Goal: Task Accomplishment & Management: Manage account settings

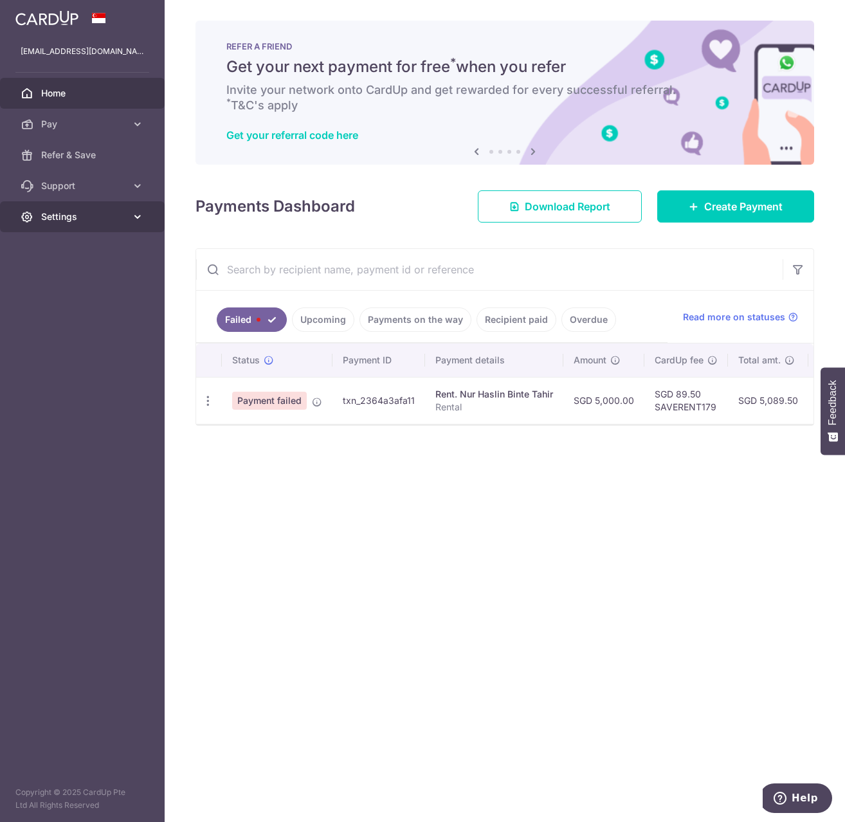
click at [144, 210] on link "Settings" at bounding box center [82, 216] width 165 height 31
click at [102, 235] on link "Account" at bounding box center [82, 247] width 165 height 31
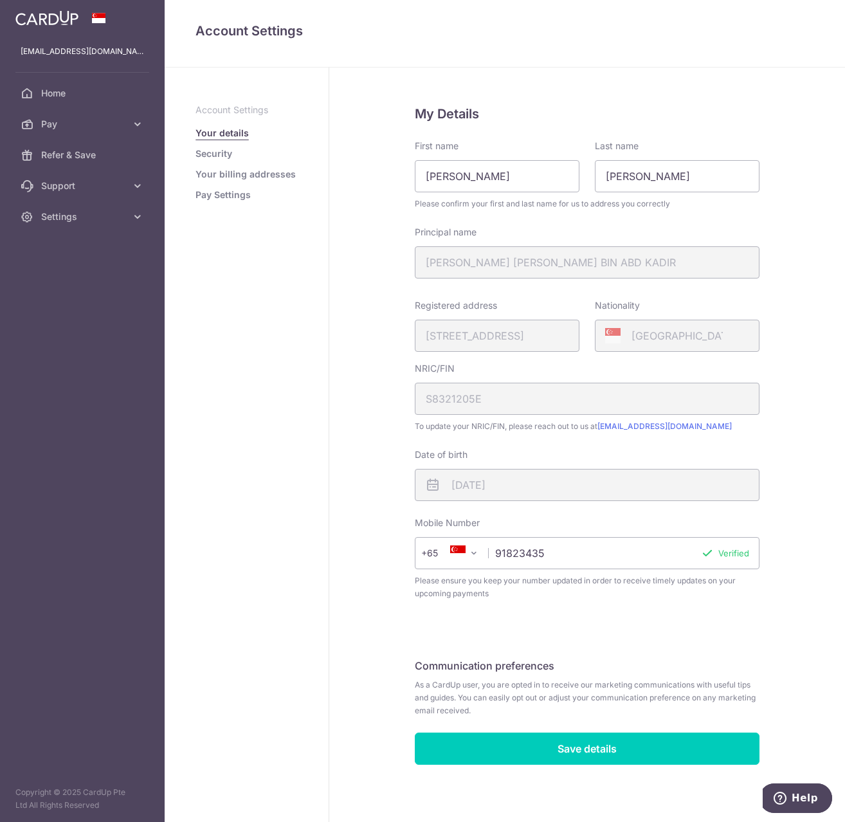
click at [222, 192] on link "Pay Settings" at bounding box center [222, 194] width 55 height 13
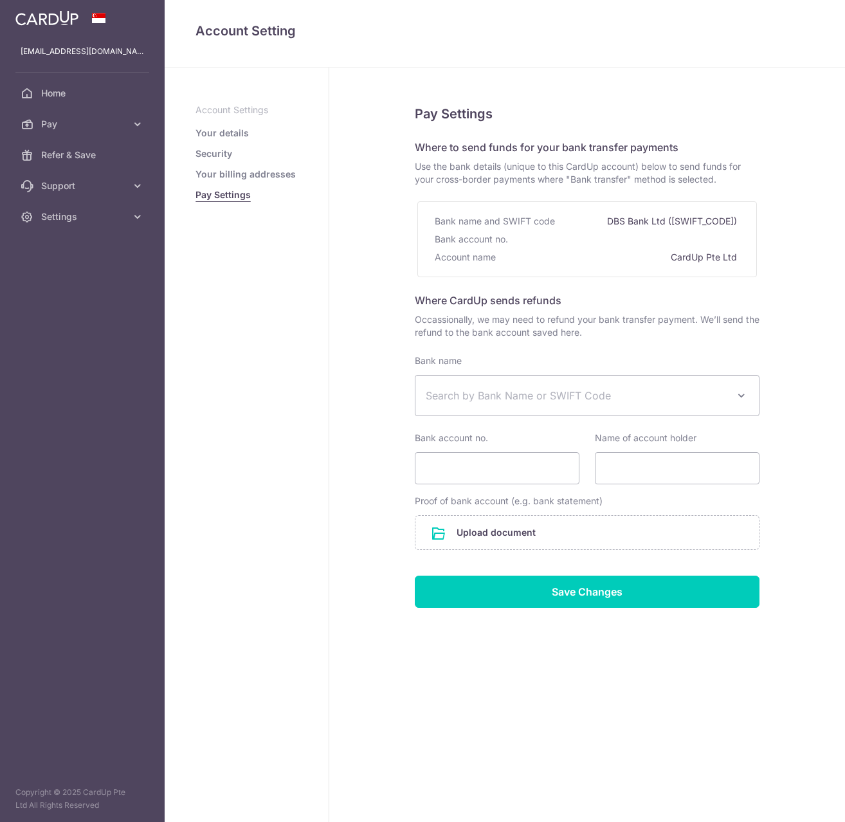
select select
click at [86, 125] on span "Pay" at bounding box center [83, 124] width 85 height 13
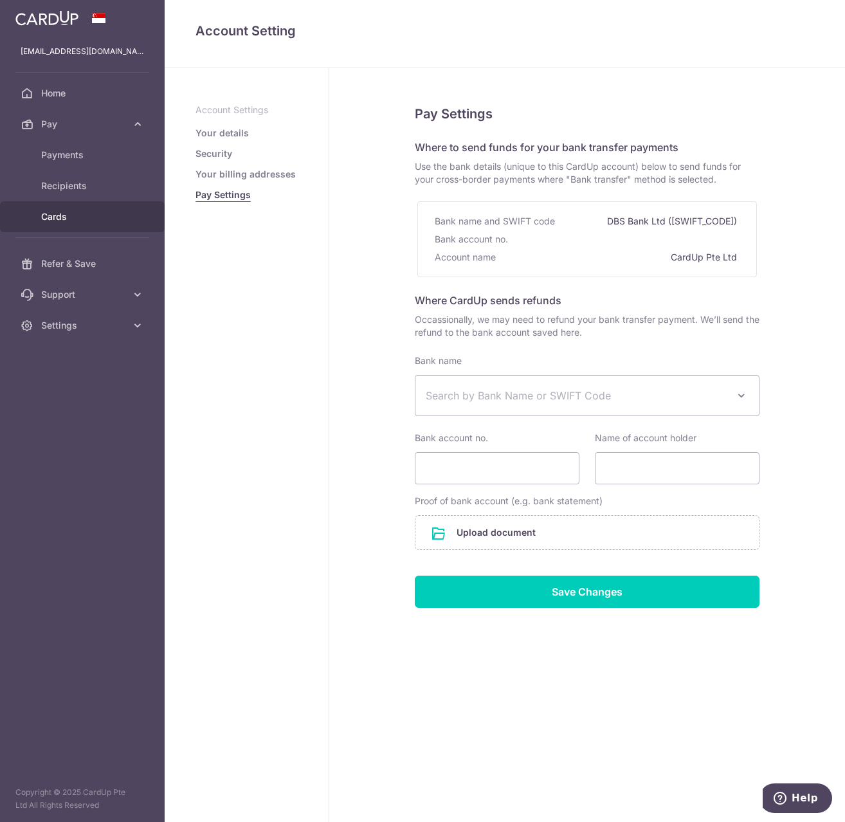
click at [64, 224] on link "Cards" at bounding box center [82, 216] width 165 height 31
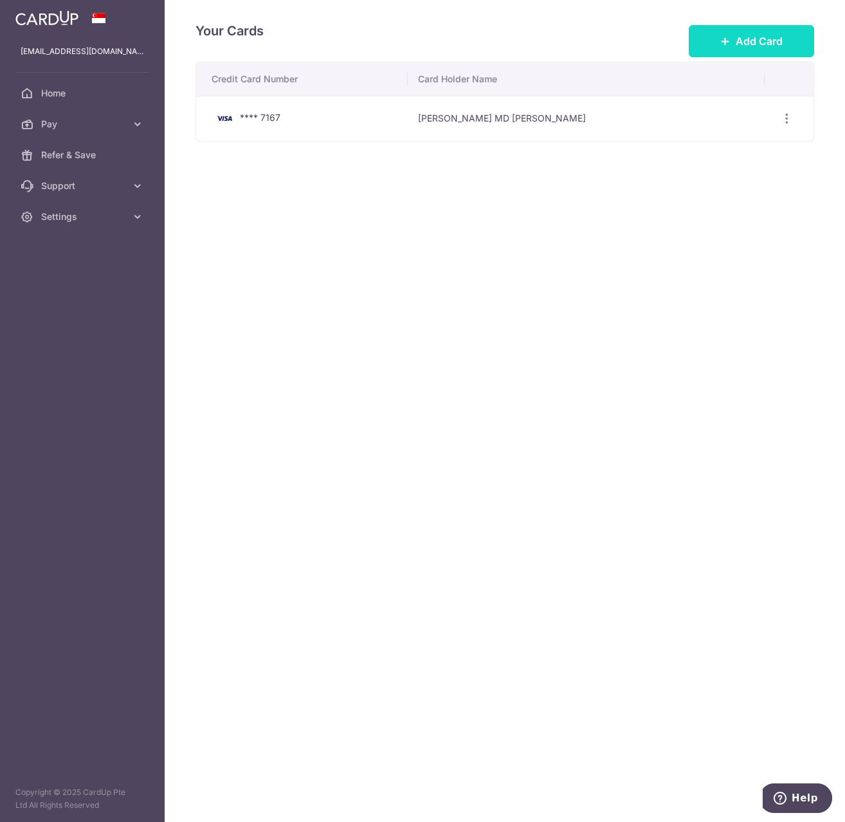
click at [713, 32] on button "Add Card" at bounding box center [751, 41] width 125 height 32
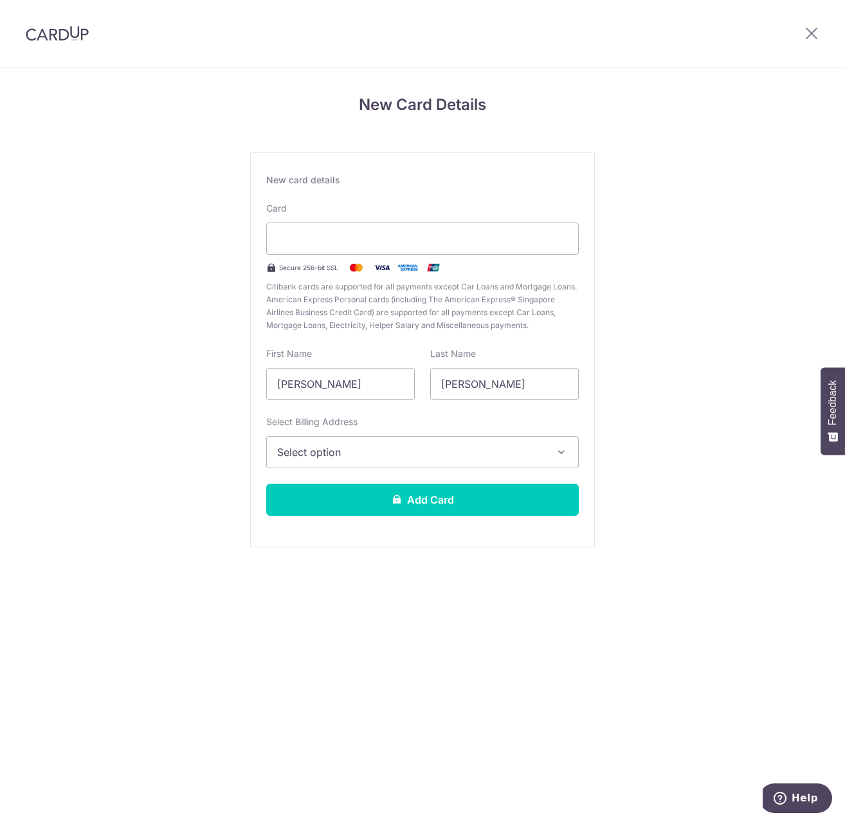
click at [371, 229] on div at bounding box center [422, 238] width 313 height 32
click at [347, 376] on input "Muhammad Farhan Bin Abd Kadir" at bounding box center [340, 384] width 149 height 32
type input "RADEN MD"
click at [434, 387] on input "FARHAN" at bounding box center [504, 384] width 149 height 32
type input "MD FARHAN"
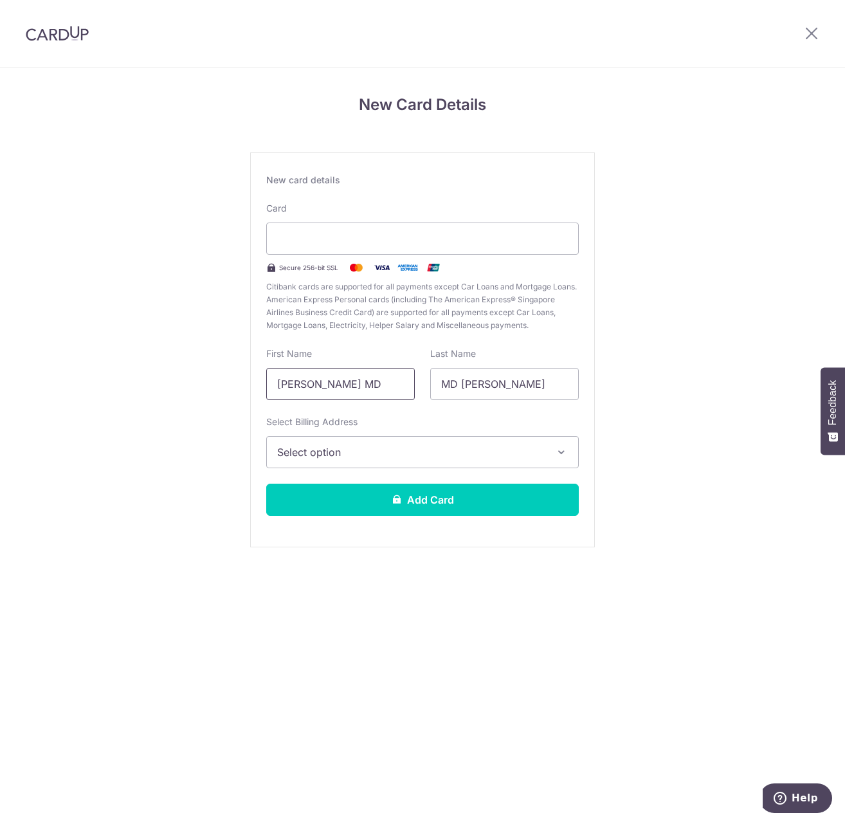
click at [379, 394] on input "RADEN MD" at bounding box center [340, 384] width 149 height 32
type input "RADEN"
click at [378, 446] on span "Select option" at bounding box center [411, 451] width 268 height 15
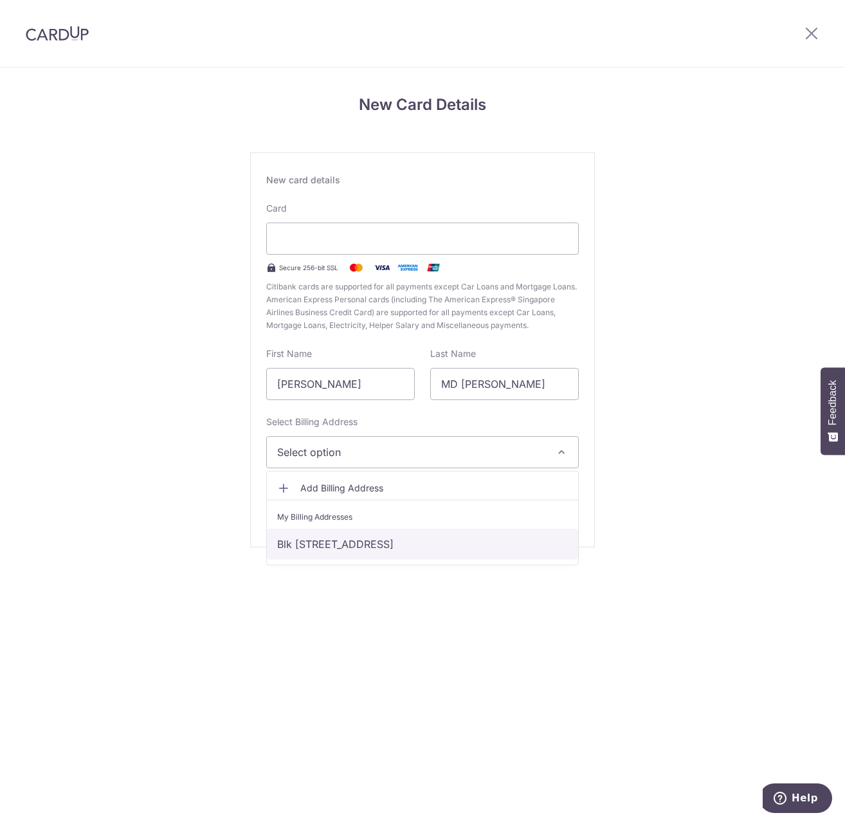
click at [367, 545] on link "Blk 111 #01-22, Woodlands View, Singapore, Singapore, Singapore-737703" at bounding box center [422, 544] width 311 height 31
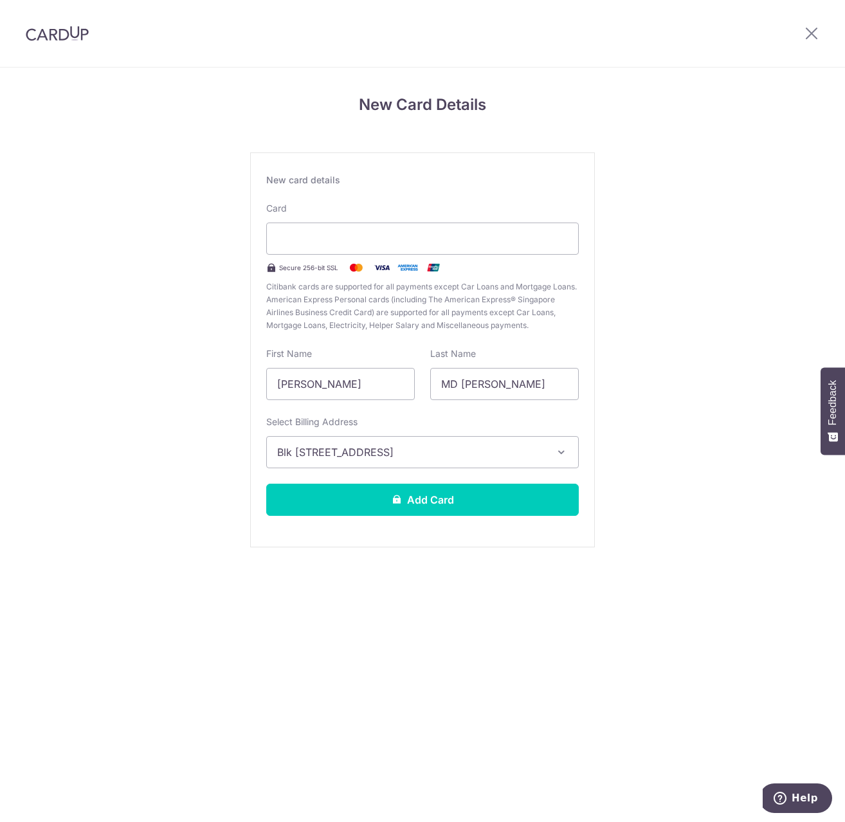
click at [458, 585] on div "New Card Details New card details Your card number is invalid. Card Secure 256-…" at bounding box center [422, 338] width 845 height 540
click at [482, 495] on button "Add Card" at bounding box center [422, 500] width 313 height 32
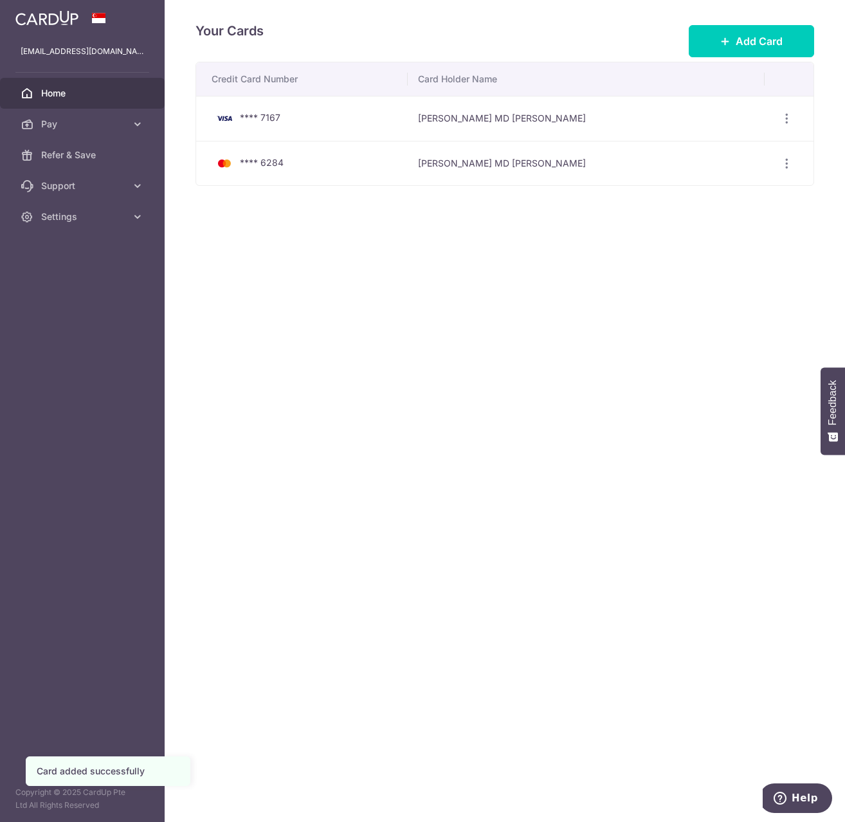
click at [100, 100] on link "Home" at bounding box center [82, 93] width 165 height 31
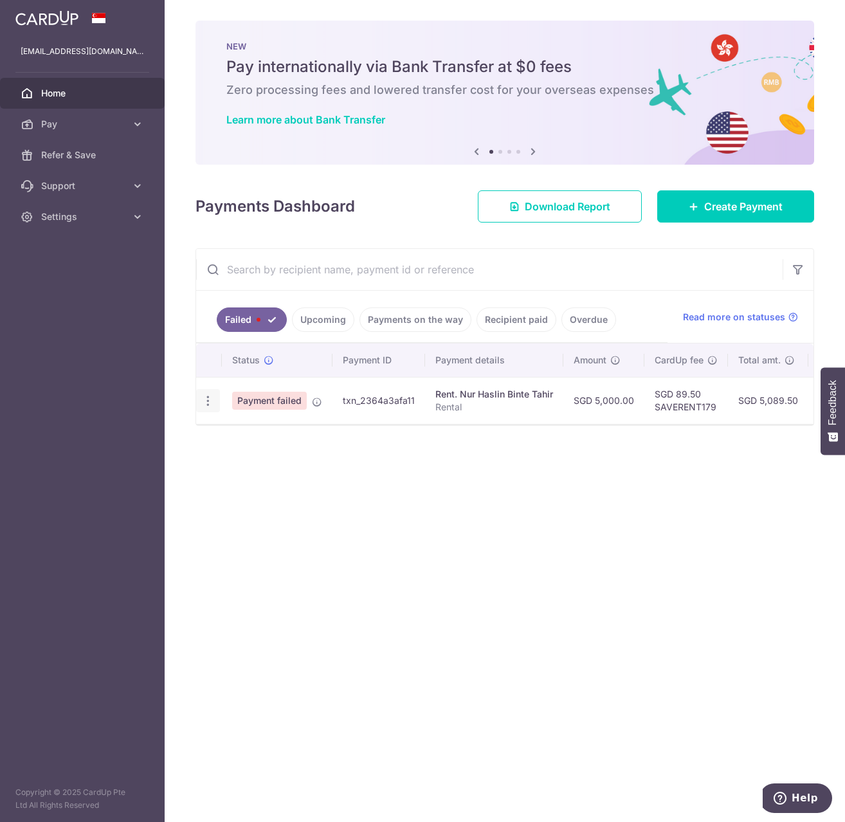
click at [203, 404] on icon "button" at bounding box center [208, 401] width 14 height 14
click at [253, 433] on span "Update payment" at bounding box center [276, 435] width 87 height 15
radio input "true"
type input "5,000.00"
type input "Rental"
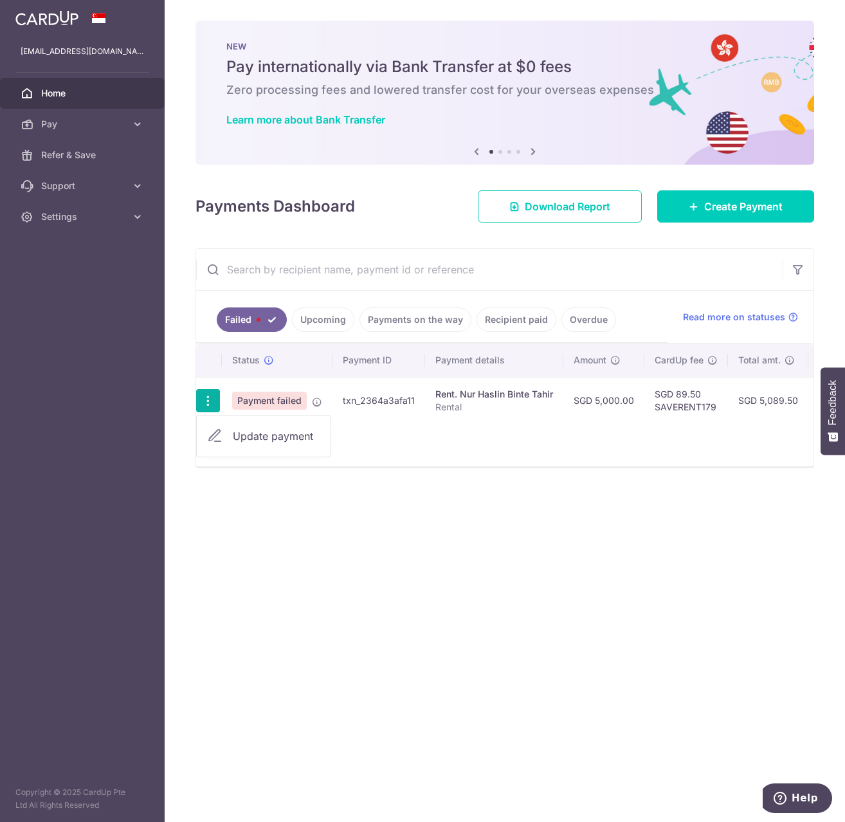
type input "SAVERENT179"
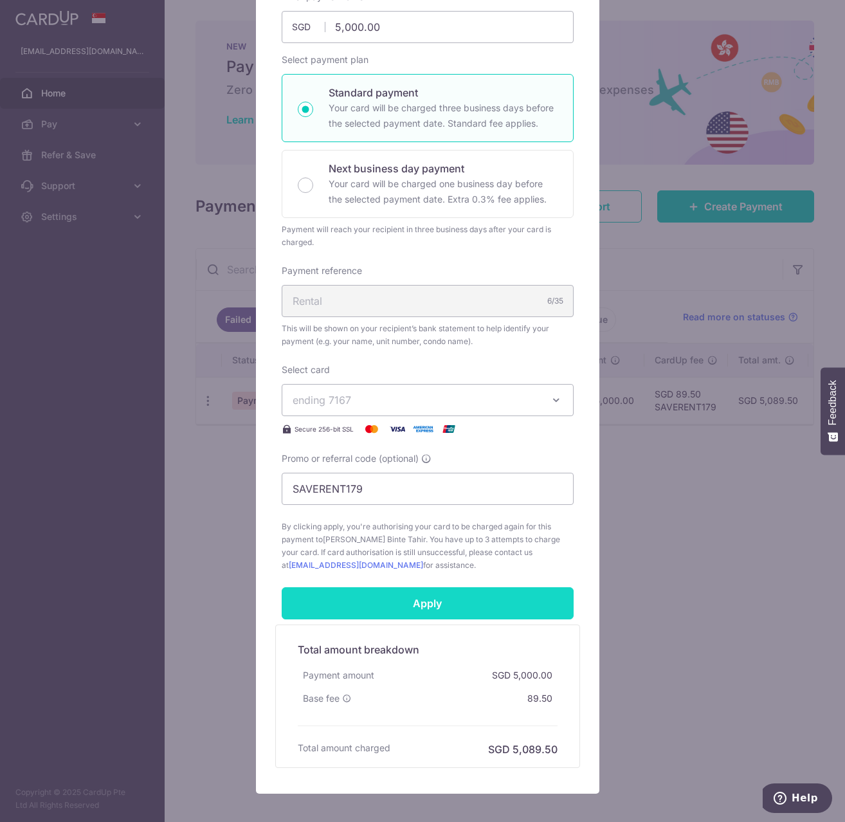
scroll to position [219, 0]
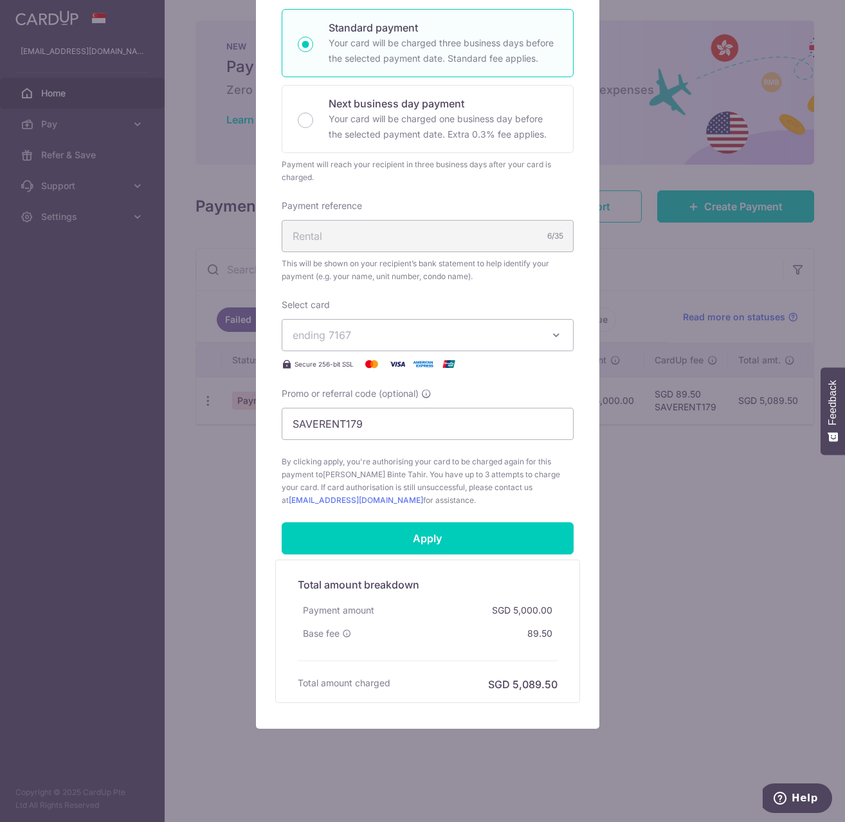
click at [550, 338] on icon "button" at bounding box center [556, 335] width 13 height 13
click at [356, 421] on span "**** 6284" at bounding box center [348, 426] width 50 height 15
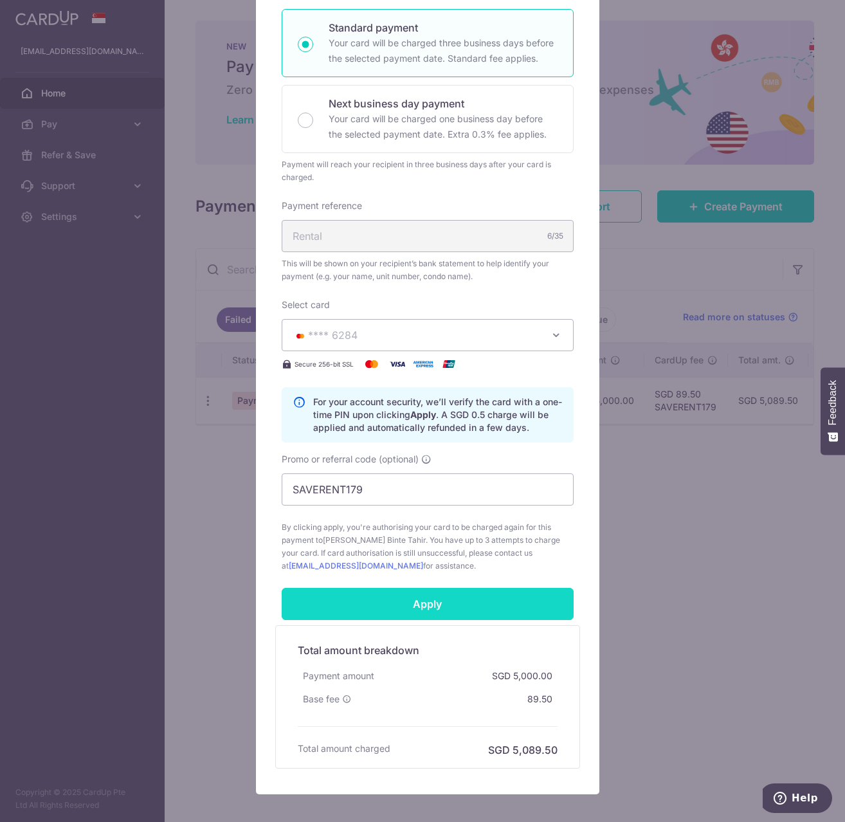
click at [420, 611] on input "Apply" at bounding box center [428, 604] width 292 height 32
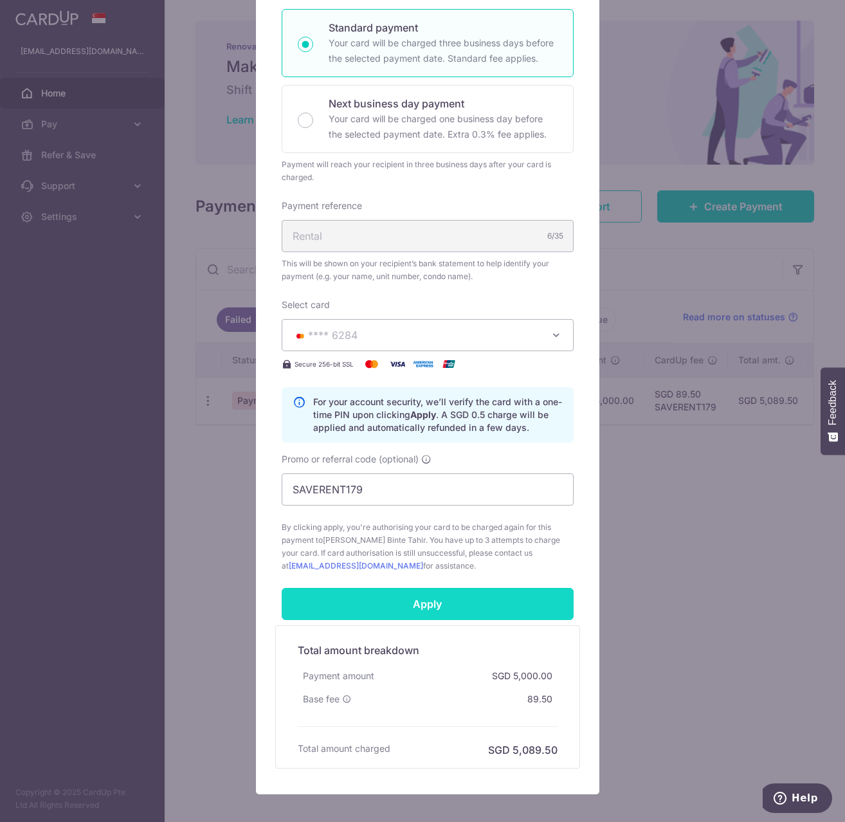
click at [473, 601] on input "Apply" at bounding box center [428, 604] width 292 height 32
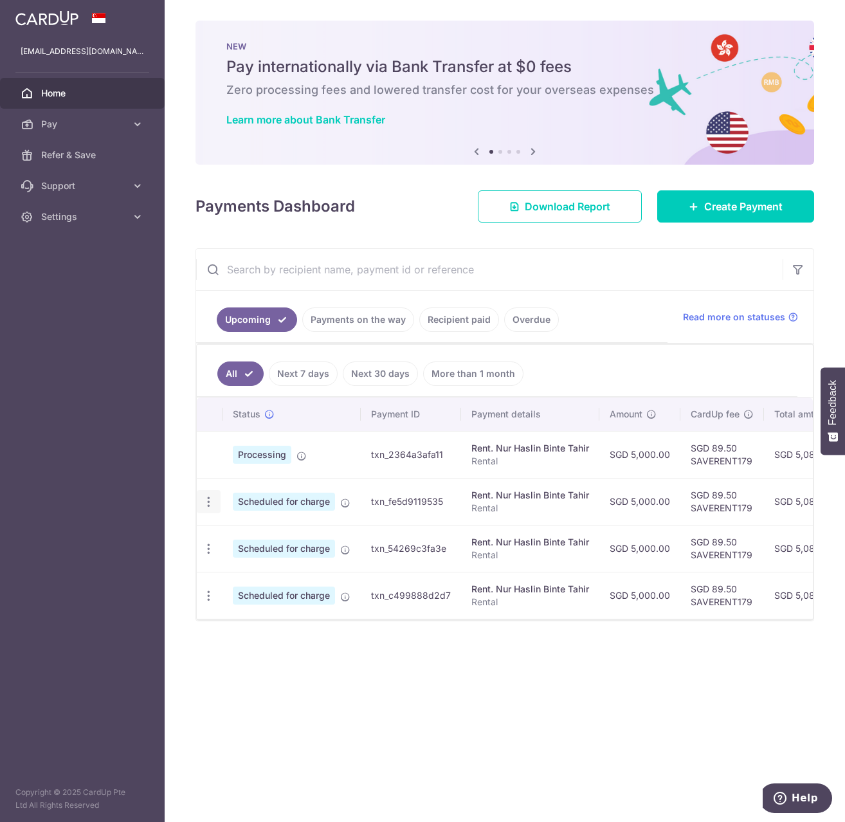
click at [205, 500] on icon "button" at bounding box center [209, 502] width 14 height 14
click at [251, 536] on span "Update payment" at bounding box center [276, 536] width 87 height 15
radio input "true"
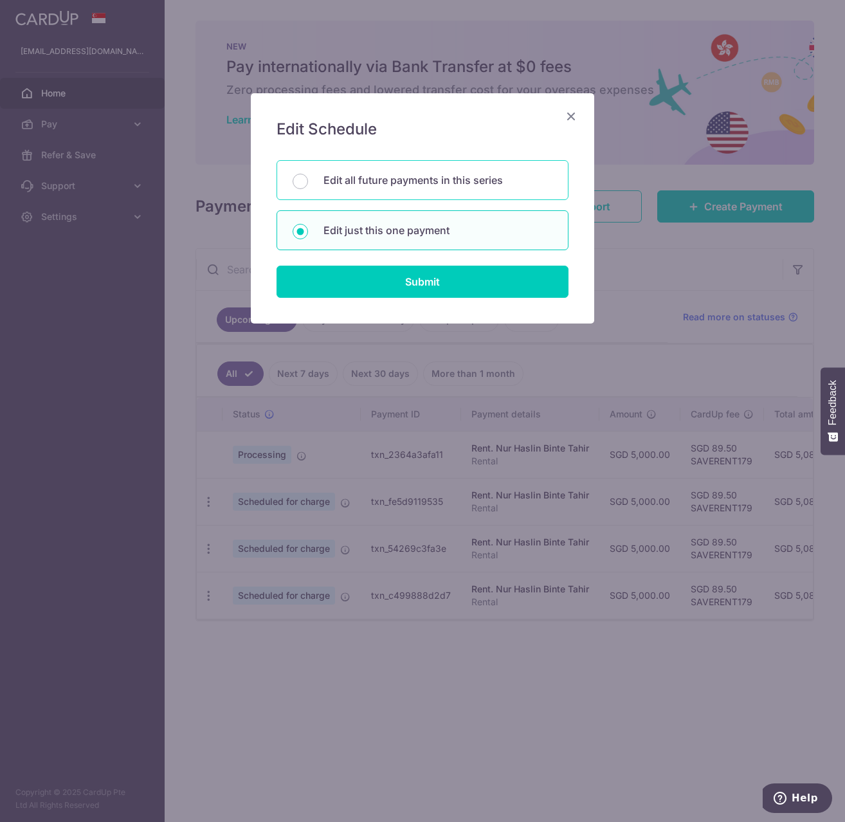
click at [362, 184] on p "Edit all future payments in this series" at bounding box center [437, 179] width 229 height 15
click at [308, 184] on input "Edit all future payments in this series" at bounding box center [300, 181] width 15 height 15
radio input "true"
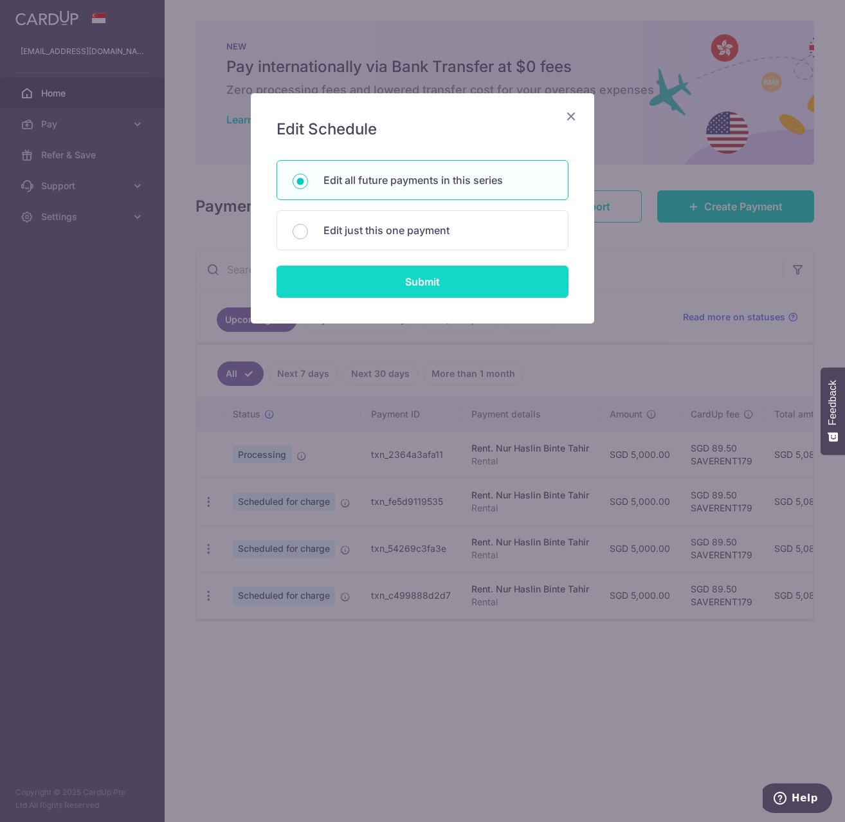
click at [414, 277] on input "Submit" at bounding box center [423, 282] width 292 height 32
radio input "true"
type input "5,000.00"
type input "Rental"
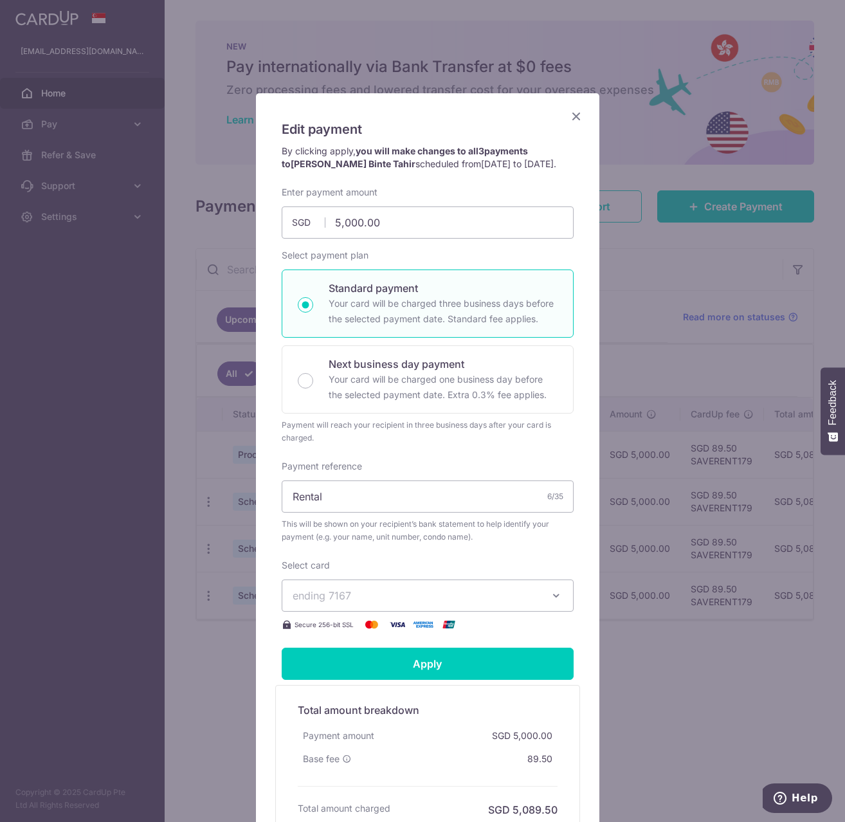
click at [559, 600] on button "ending 7167" at bounding box center [428, 595] width 292 height 32
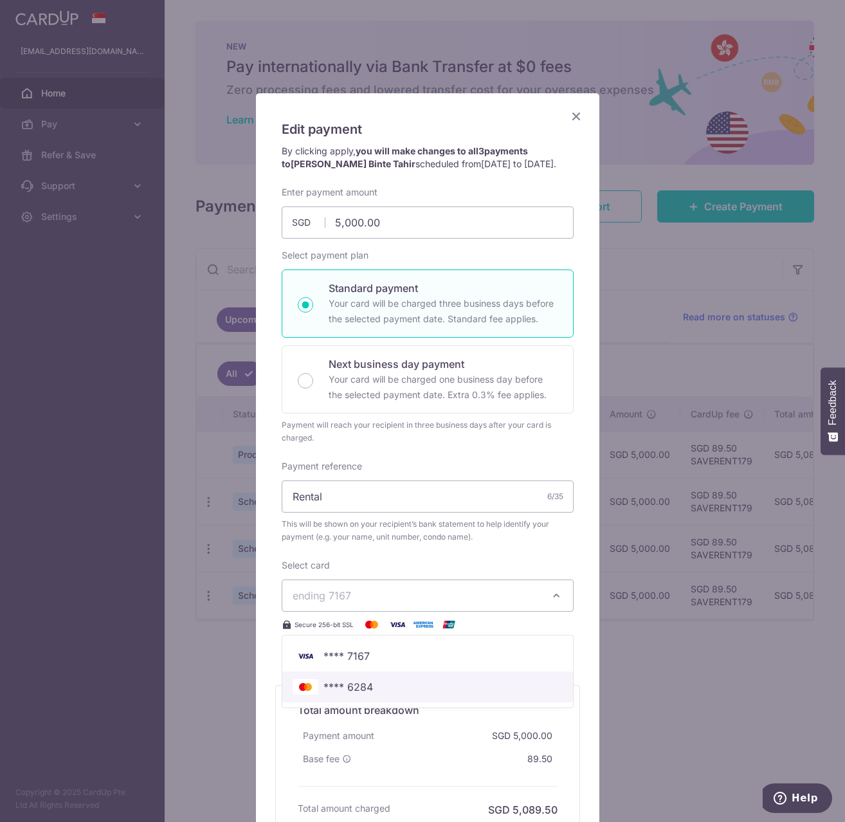
click at [403, 691] on span "**** 6284" at bounding box center [428, 686] width 270 height 15
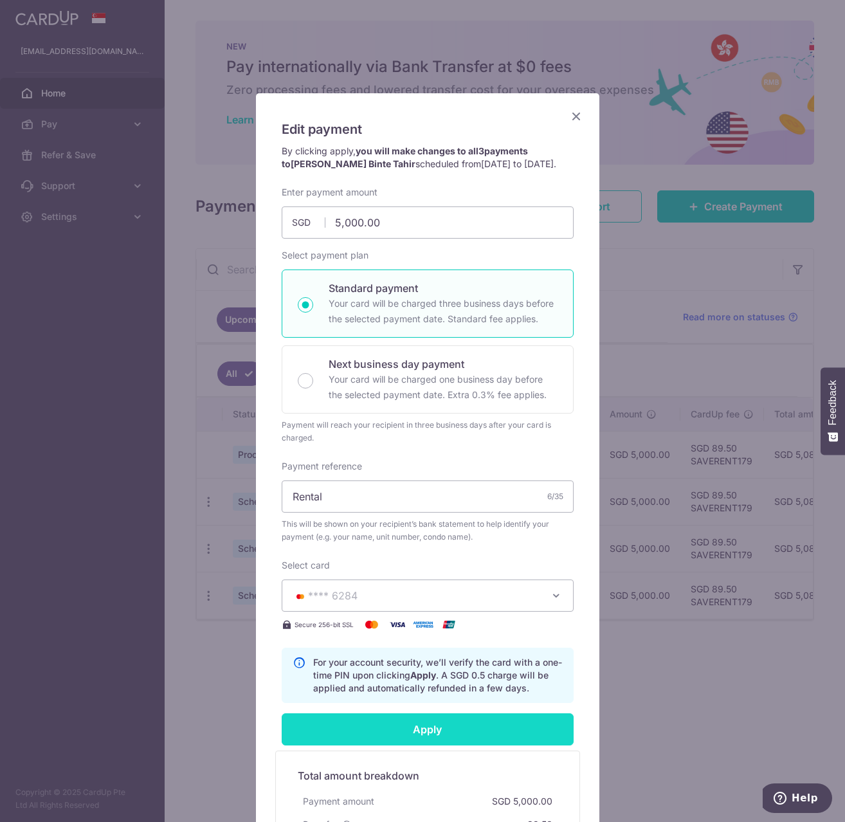
click at [491, 723] on input "Apply" at bounding box center [428, 729] width 292 height 32
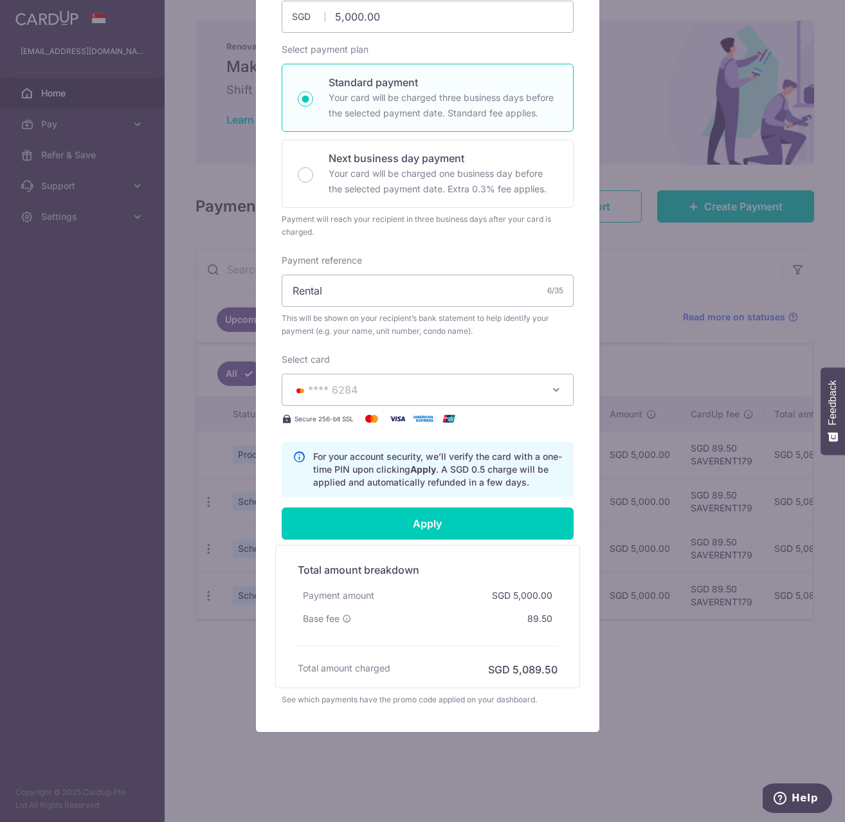
scroll to position [209, 0]
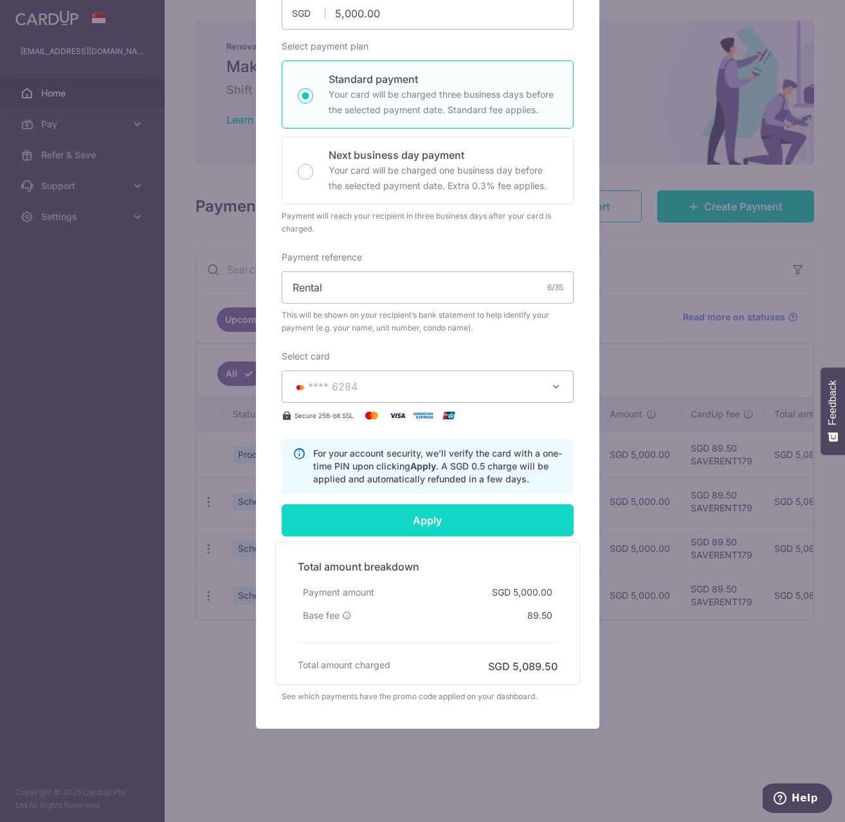
click at [426, 515] on input "Apply" at bounding box center [428, 520] width 292 height 32
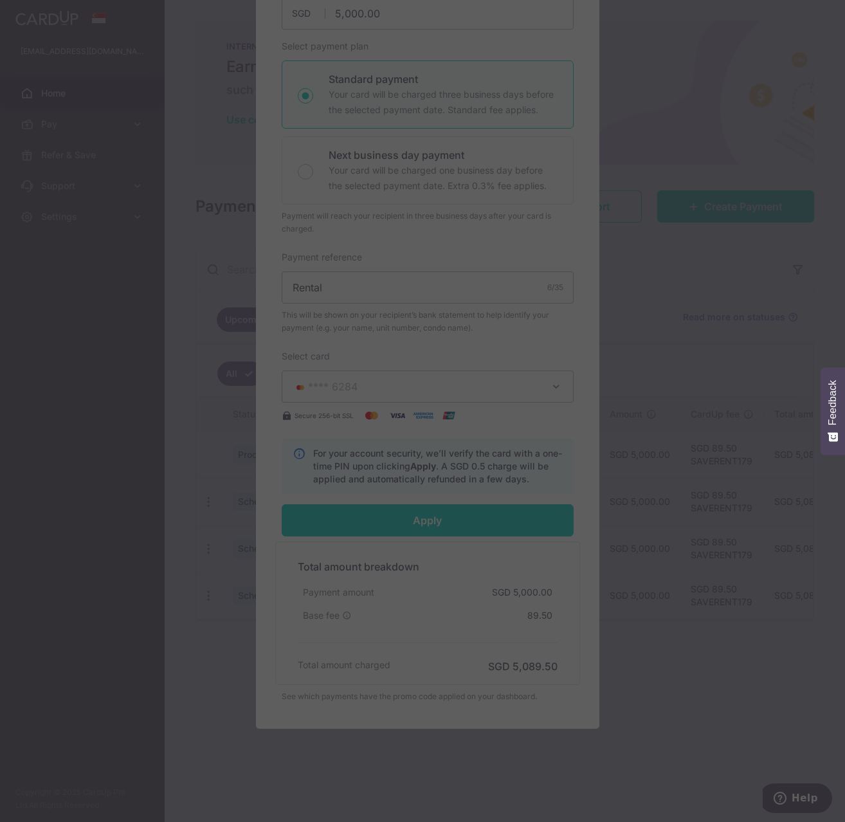
type input "Successfully Applied"
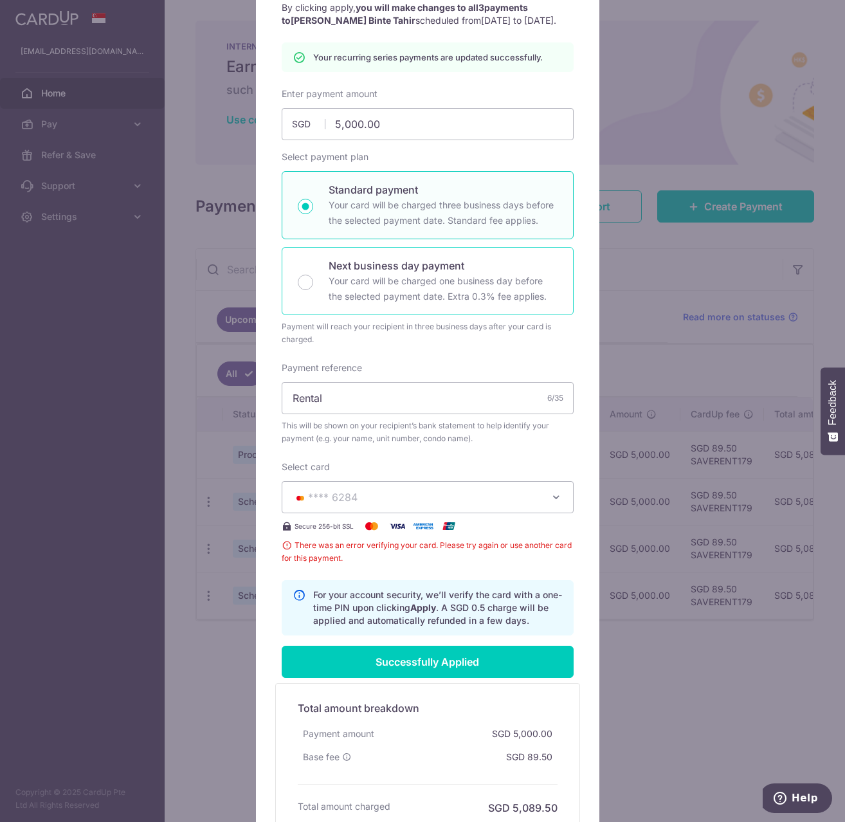
scroll to position [0, 0]
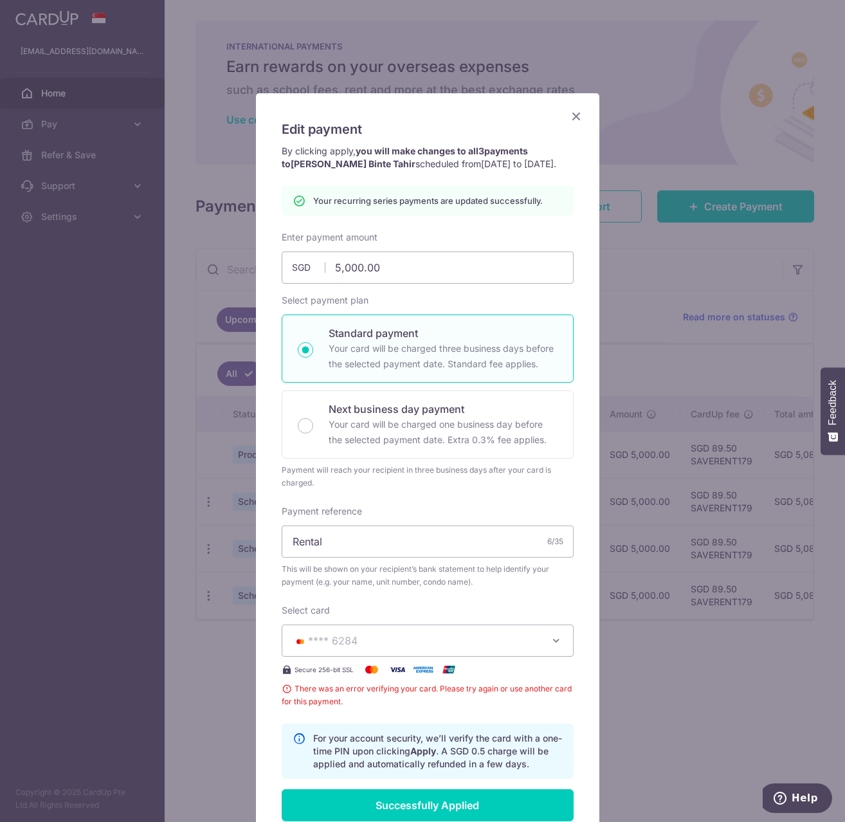
click at [575, 115] on icon "Close" at bounding box center [575, 116] width 15 height 16
